Goal: Task Accomplishment & Management: Complete application form

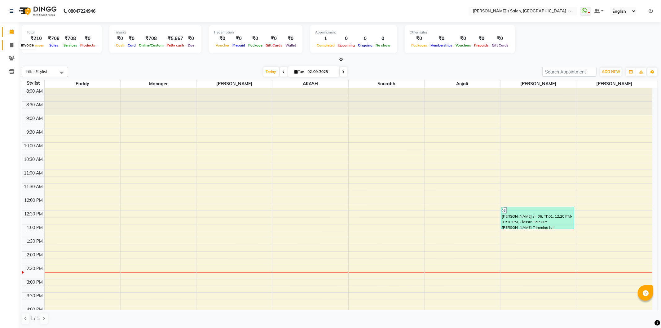
click at [8, 47] on span at bounding box center [11, 45] width 11 height 7
select select "service"
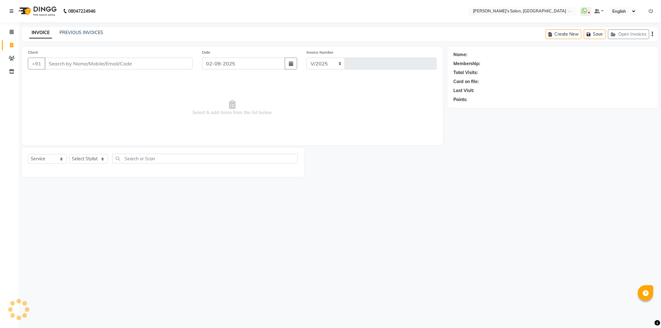
select select "7366"
type input "1243"
click at [103, 159] on select "Select Stylist" at bounding box center [88, 159] width 39 height 10
select select "65667"
click at [69, 154] on select "Select Stylist AKASH ANIL KONDHAMANGALE Anjali Manager [PERSON_NAME] [PERSON_NA…" at bounding box center [89, 159] width 41 height 10
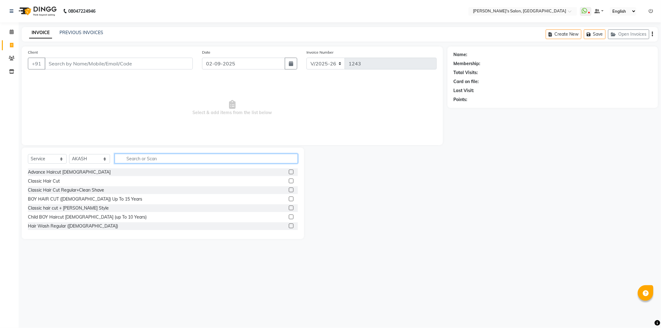
click at [143, 159] on input "text" at bounding box center [206, 159] width 183 height 10
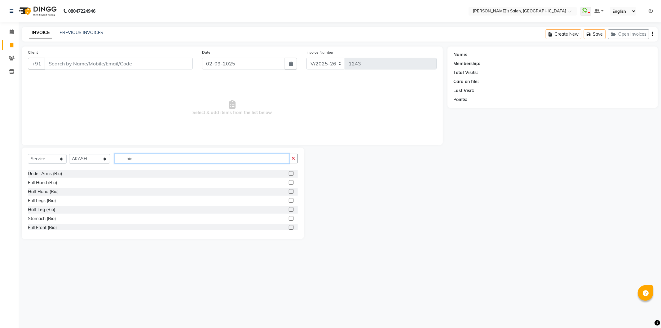
scroll to position [69, 0]
type input "bio"
click at [289, 202] on label at bounding box center [291, 202] width 5 height 5
click at [289, 202] on input "checkbox" at bounding box center [291, 202] width 4 height 4
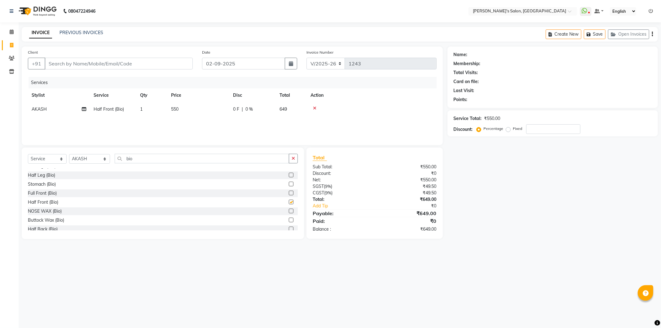
checkbox input "false"
click at [289, 203] on label at bounding box center [291, 203] width 5 height 5
click at [289, 203] on input "checkbox" at bounding box center [291, 204] width 4 height 4
checkbox input "false"
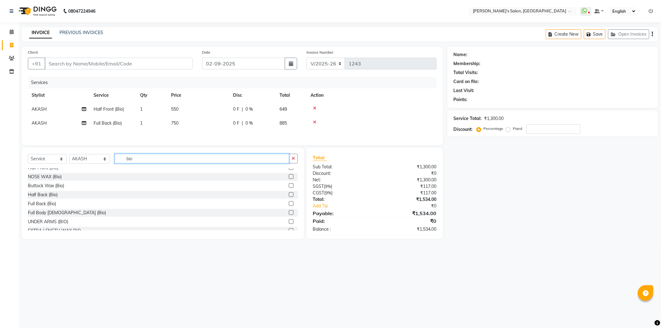
click at [141, 158] on input "bio" at bounding box center [202, 159] width 175 height 10
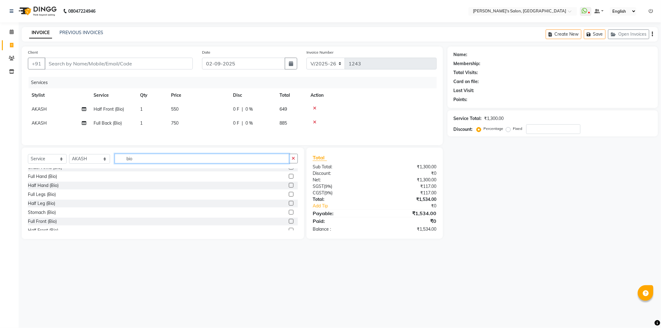
scroll to position [34, 0]
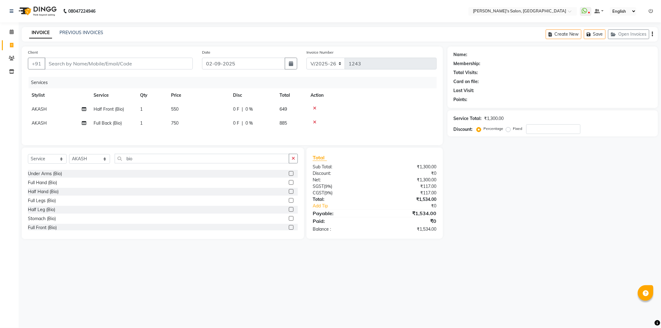
click at [289, 202] on label at bounding box center [291, 200] width 5 height 5
click at [289, 202] on input "checkbox" at bounding box center [291, 201] width 4 height 4
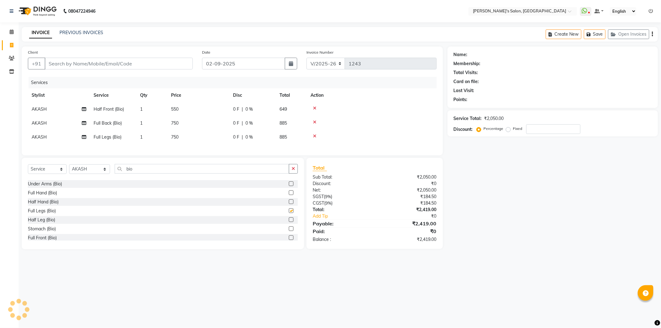
checkbox input "false"
drag, startPoint x: 11, startPoint y: 33, endPoint x: 221, endPoint y: 2, distance: 212.7
click at [11, 33] on icon at bounding box center [12, 31] width 4 height 5
